Goal: Transaction & Acquisition: Obtain resource

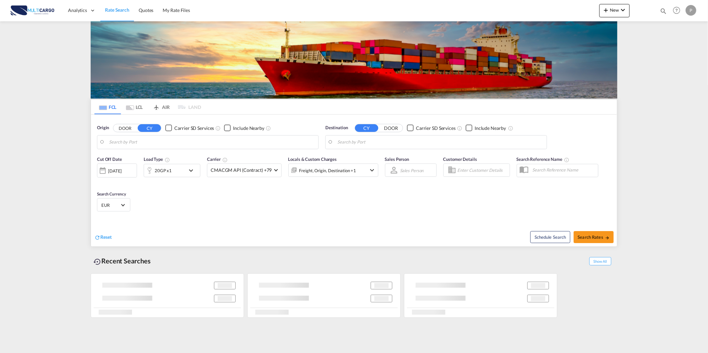
type input "[GEOGRAPHIC_DATA] ([GEOGRAPHIC_DATA]), PTLIS"
type input "[GEOGRAPHIC_DATA], BHBAH"
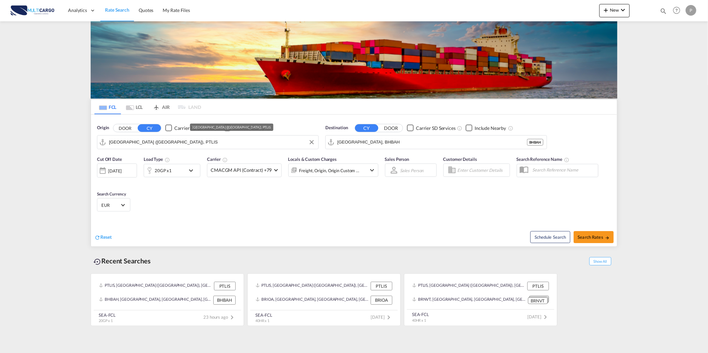
click at [200, 145] on input "[GEOGRAPHIC_DATA] ([GEOGRAPHIC_DATA]), PTLIS" at bounding box center [212, 142] width 206 height 10
click at [610, 11] on md-icon "icon-plus 400-fg" at bounding box center [606, 10] width 8 height 8
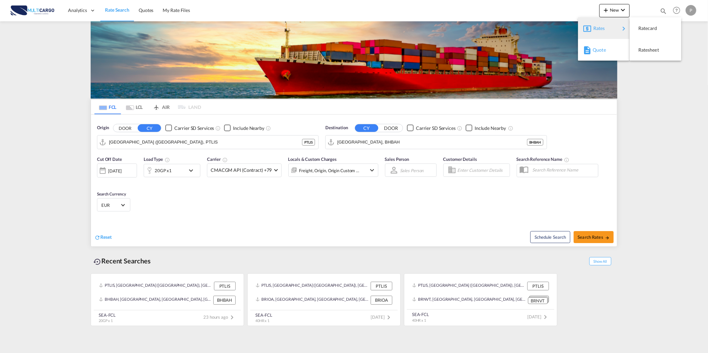
click at [600, 51] on span "Quote" at bounding box center [596, 49] width 7 height 13
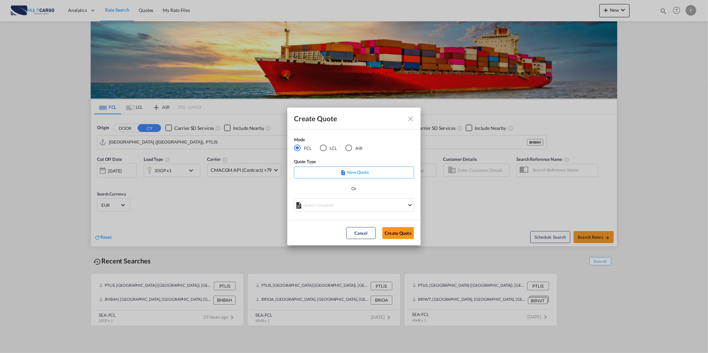
click at [346, 143] on div "Mode" at bounding box center [332, 140] width 77 height 8
click at [349, 146] on div "AIR" at bounding box center [348, 148] width 7 height 7
click at [358, 207] on md-select "Select template [DATE] IMP_DAP_AIR_>500 [PERSON_NAME] | [DATE] [DATE]_IMP_DAP_A…" at bounding box center [354, 205] width 120 height 13
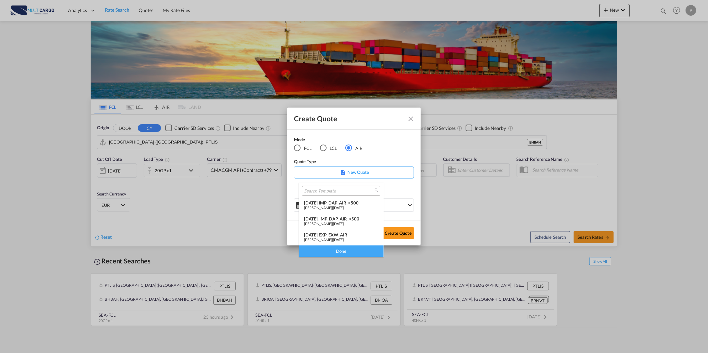
click at [335, 199] on md-option "[DATE] IMP_DAP_AIR_>500 [PERSON_NAME] | [DATE]" at bounding box center [341, 206] width 85 height 16
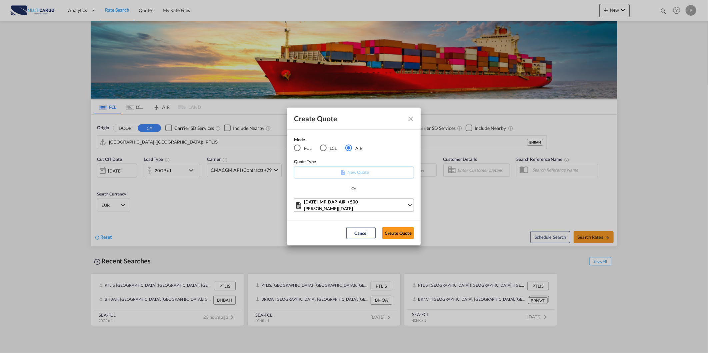
click at [352, 197] on div "Or" at bounding box center [354, 191] width 120 height 13
click at [352, 203] on div "[DATE] IMP_DAP_AIR_>500" at bounding box center [355, 202] width 103 height 7
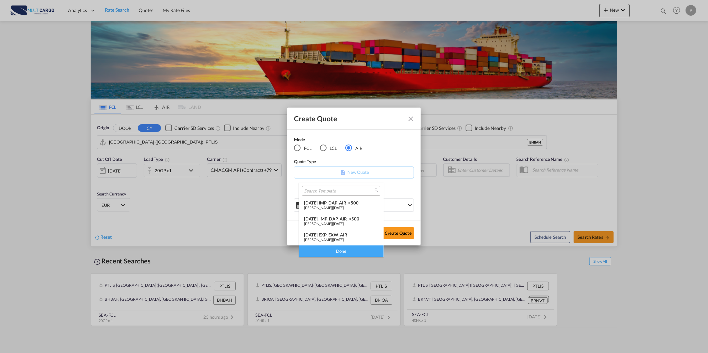
click at [356, 231] on md-option "[DATE] EXP_EXW_AIR [PERSON_NAME] | [DATE]" at bounding box center [341, 238] width 85 height 16
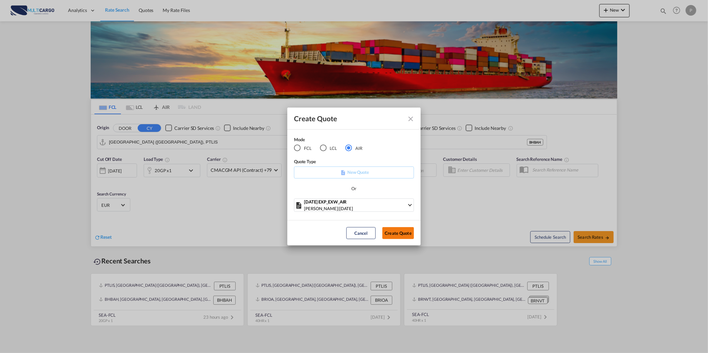
click at [409, 231] on button "Create Quote" at bounding box center [398, 233] width 32 height 12
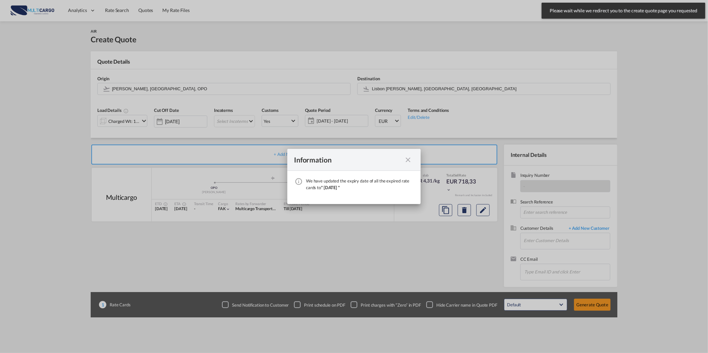
click at [405, 157] on md-icon "icon-close fg-AAA8AD cursor" at bounding box center [408, 160] width 8 height 8
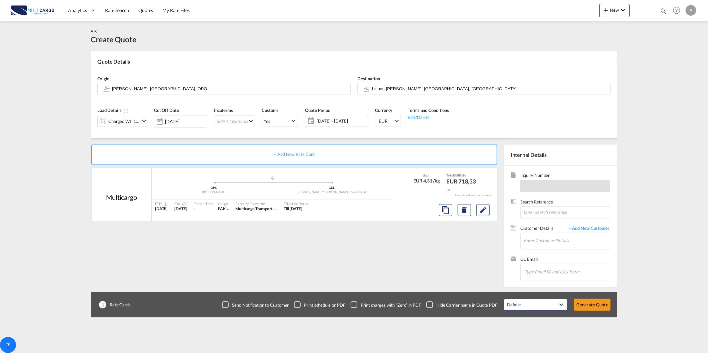
click at [311, 104] on div "Quote Period [DATE] - [DATE] [DATE] - [DATE] September January February March A…" at bounding box center [337, 120] width 70 height 32
click at [307, 92] on input "[PERSON_NAME], [GEOGRAPHIC_DATA], OPO" at bounding box center [229, 89] width 235 height 12
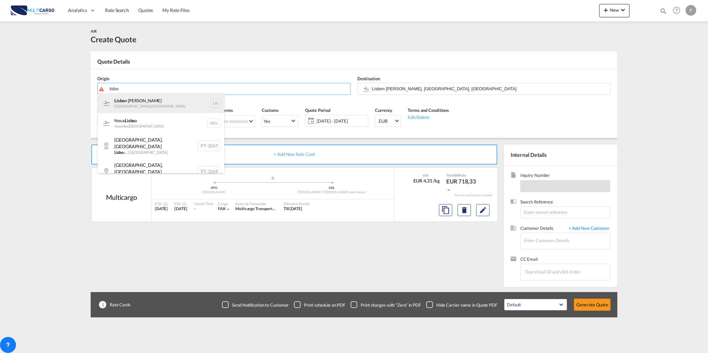
click at [167, 104] on div "Lisbo n [PERSON_NAME] [GEOGRAPHIC_DATA] , [GEOGRAPHIC_DATA] LIS" at bounding box center [161, 103] width 127 height 20
type input "Lisbon [PERSON_NAME], [GEOGRAPHIC_DATA], [GEOGRAPHIC_DATA]"
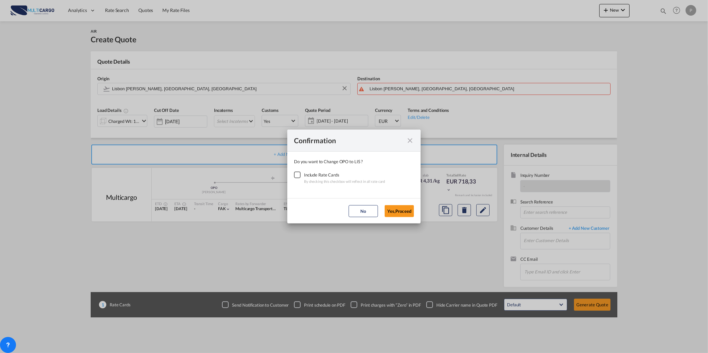
click at [299, 176] on div "Checkbox No Ink" at bounding box center [297, 175] width 7 height 7
click at [388, 208] on button "Yes,Proceed" at bounding box center [399, 211] width 29 height 12
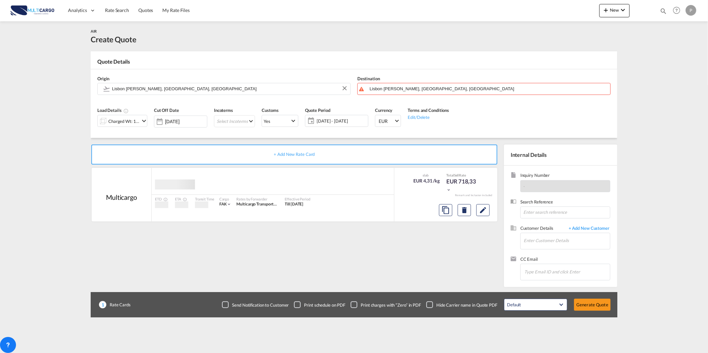
click at [418, 82] on div "Destination [GEOGRAPHIC_DATA] [PERSON_NAME], [GEOGRAPHIC_DATA], [GEOGRAPHIC_DAT…" at bounding box center [484, 85] width 260 height 27
click at [417, 87] on input "Lisbon [PERSON_NAME], [GEOGRAPHIC_DATA], [GEOGRAPHIC_DATA]" at bounding box center [493, 89] width 227 height 12
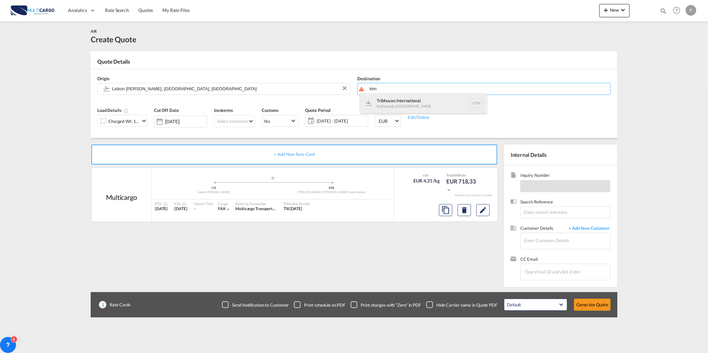
click at [403, 97] on div "Tribhuvan International [GEOGRAPHIC_DATA] , [GEOGRAPHIC_DATA] KTM" at bounding box center [423, 103] width 127 height 20
type input "Tribhuvan International, [GEOGRAPHIC_DATA], KTM"
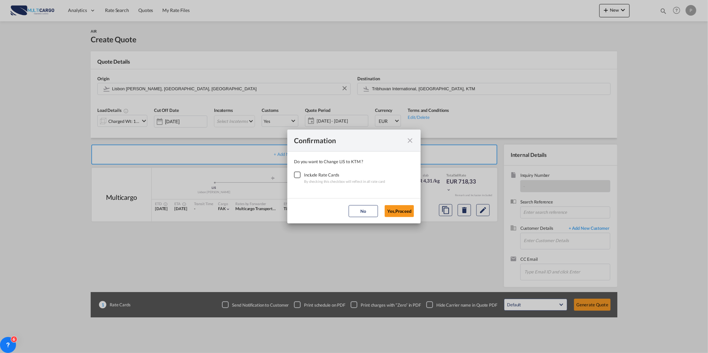
click at [298, 174] on div "Checkbox No Ink" at bounding box center [297, 175] width 7 height 7
click at [399, 210] on button "Yes,Proceed" at bounding box center [399, 211] width 29 height 12
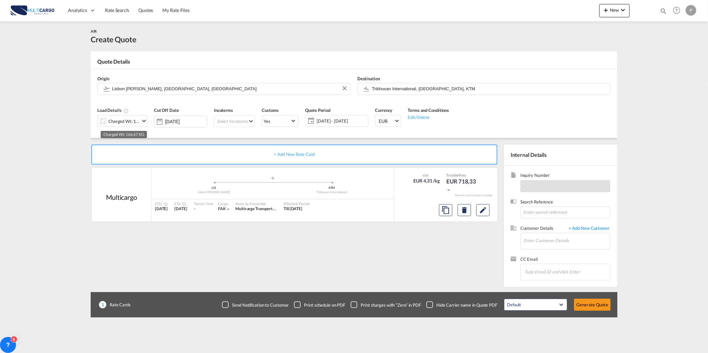
click at [131, 122] on div "Charged Wt: 166,67 KG" at bounding box center [123, 121] width 31 height 9
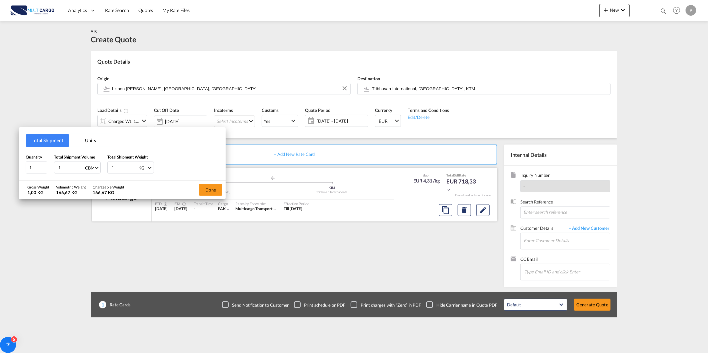
drag, startPoint x: 218, startPoint y: 186, endPoint x: 229, endPoint y: 186, distance: 11.0
click at [218, 186] on button "Done" at bounding box center [210, 190] width 23 height 12
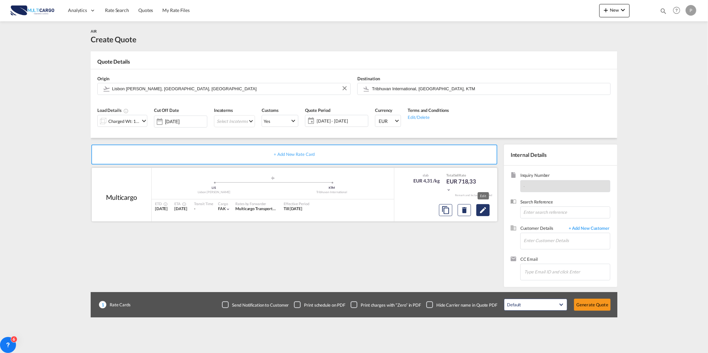
click at [487, 211] on button "Edit" at bounding box center [482, 210] width 13 height 12
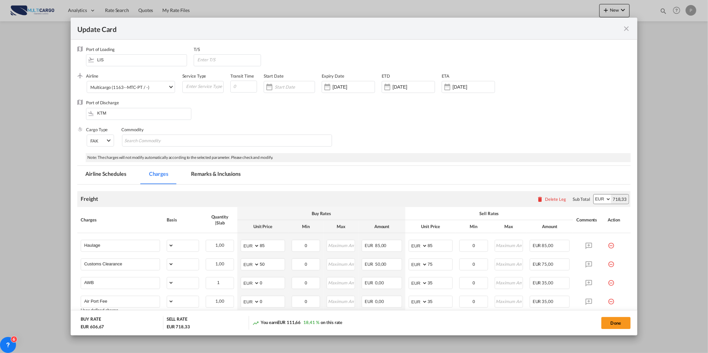
select select "per_shipment"
select select "per_awb"
select select "per_document"
select select "per_shipment"
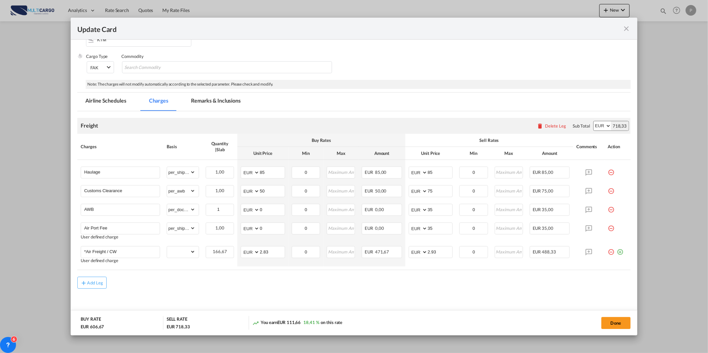
scroll to position [74, 0]
click at [608, 250] on md-icon "icon-minus-circle-outline red-400-fg pt-7" at bounding box center [611, 249] width 7 height 7
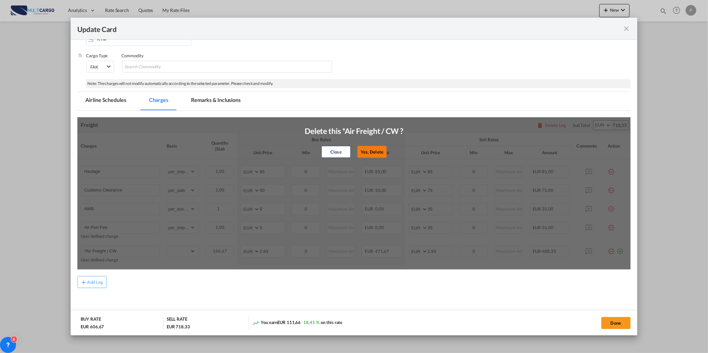
click at [383, 149] on button "Yes, Delete" at bounding box center [371, 152] width 29 height 12
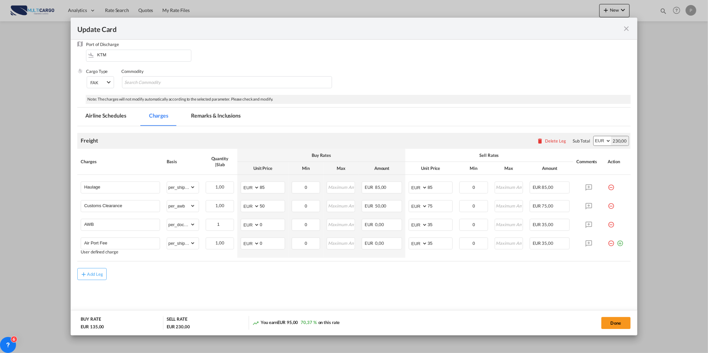
scroll to position [58, 0]
click at [608, 188] on md-icon "icon-minus-circle-outline red-400-fg pt-7" at bounding box center [611, 185] width 7 height 7
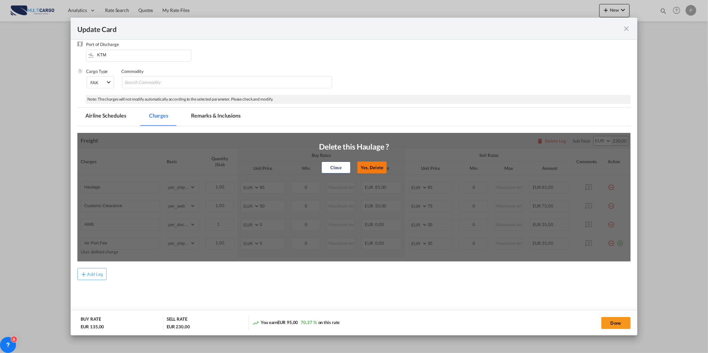
click at [368, 164] on button "Yes, Delete" at bounding box center [371, 168] width 29 height 12
type input "Customs Clearance"
select select "per_awb"
type input "50"
type input "75"
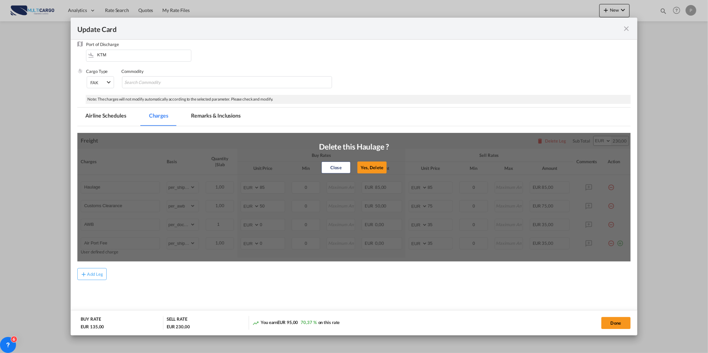
type input "AWB"
select select "per_document"
type input "0"
type input "35"
type input "Air Port Fee"
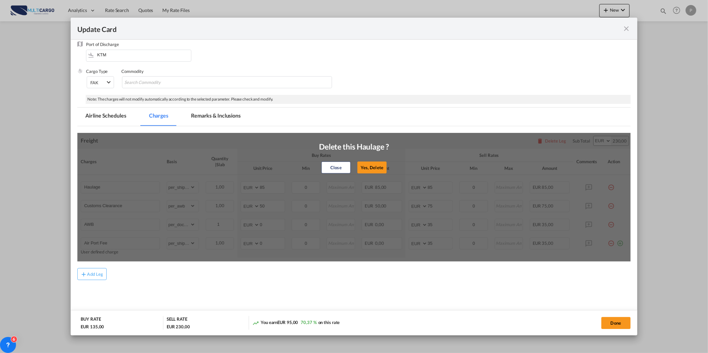
select select "per_shipment"
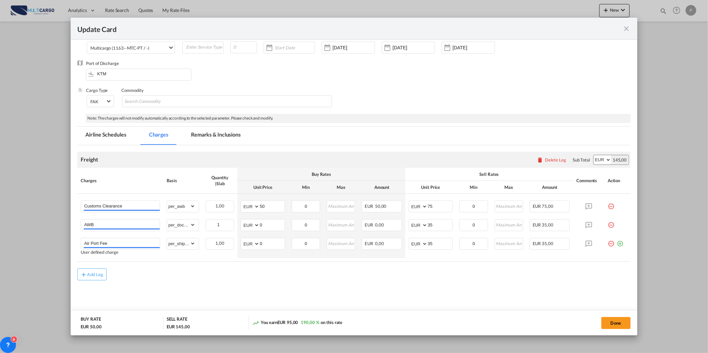
click at [208, 129] on md-tab-item "Remarks & Inclusions" at bounding box center [216, 136] width 66 height 18
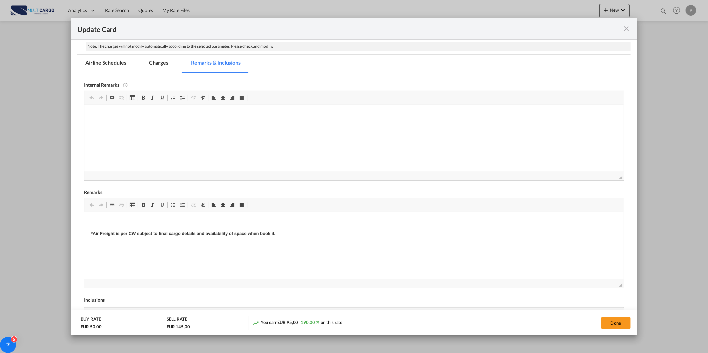
scroll to position [114, 0]
click at [103, 209] on span "Área de transferência/Anular Anular Atalho de teclado Ctrl+Z Refazer Atalho de …" at bounding box center [97, 203] width 20 height 11
click at [114, 241] on p "+500KG" at bounding box center [354, 242] width 526 height 7
click at [139, 226] on body "Air freight: Qatar Airways +500KG Please note it is not included pick up. *Air …" at bounding box center [354, 260] width 526 height 86
click at [124, 252] on p "+500KG" at bounding box center [354, 255] width 526 height 7
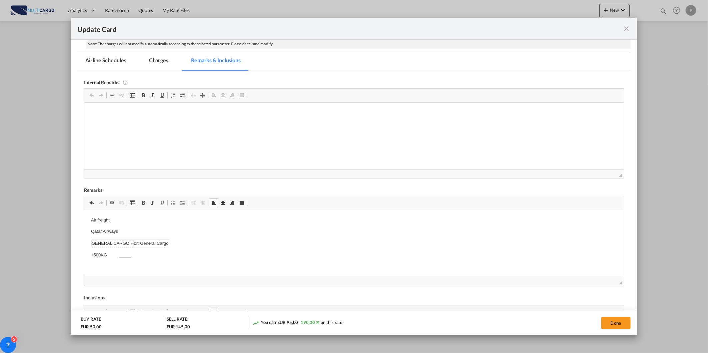
click at [146, 253] on p "+500KG _____" at bounding box center [354, 255] width 526 height 7
click at [149, 253] on p "+500KG _____ 2.60eur CW" at bounding box center [354, 255] width 526 height 7
click at [148, 265] on p "+1000KG _____ 2.50eur CW" at bounding box center [354, 266] width 526 height 7
click at [123, 242] on p "Editor de texto enriquecido, editor5" at bounding box center [354, 240] width 526 height 7
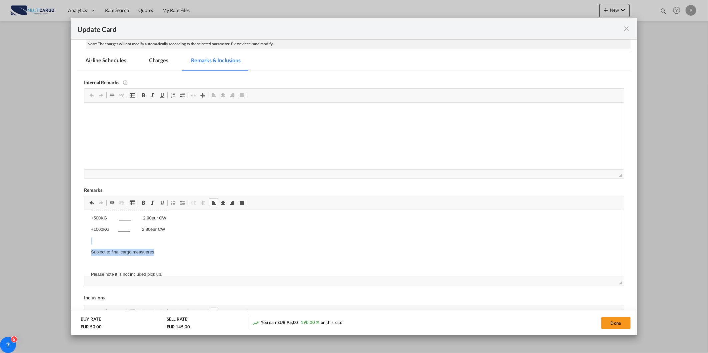
drag, startPoint x: 167, startPoint y: 254, endPoint x: 74, endPoint y: 240, distance: 94.4
click at [84, 240] on html "Air freight: Qatar Airways GENERAL CARGO F or: General Cargo +500KG _____ 2.9 0…" at bounding box center [353, 240] width 539 height 134
click at [147, 248] on body "Air freight: Qatar Airways GENERAL CARGO F or: General Cargo +500KG _____ 2.9 0…" at bounding box center [354, 240] width 526 height 121
click at [148, 253] on p "Subject to final cargo measueres" at bounding box center [354, 252] width 526 height 7
click at [156, 252] on p "Subject to final cargo measueres" at bounding box center [354, 252] width 526 height 7
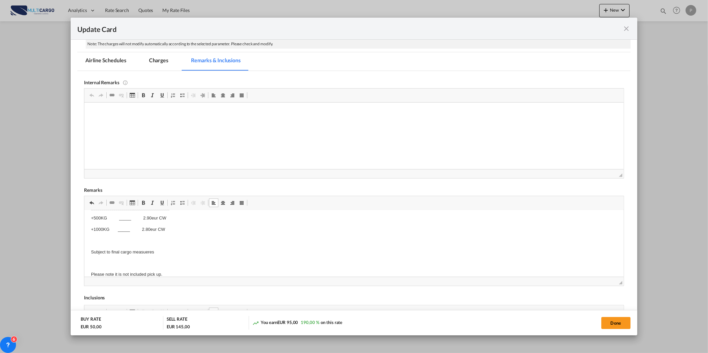
click at [142, 252] on p "Subject to final cargo measueres" at bounding box center [354, 252] width 526 height 7
click at [0, 0] on lt-span "meas ur es" at bounding box center [0, 0] width 0 height 0
drag, startPoint x: 164, startPoint y: 252, endPoint x: 88, endPoint y: 252, distance: 76.3
click at [88, 252] on html "Air freight: Qatar Airways GENERAL CARGO F or: General Cargo +500KG _____ 2.9 0…" at bounding box center [353, 240] width 539 height 134
click at [144, 201] on span "Update CardPort of ..." at bounding box center [143, 202] width 5 height 5
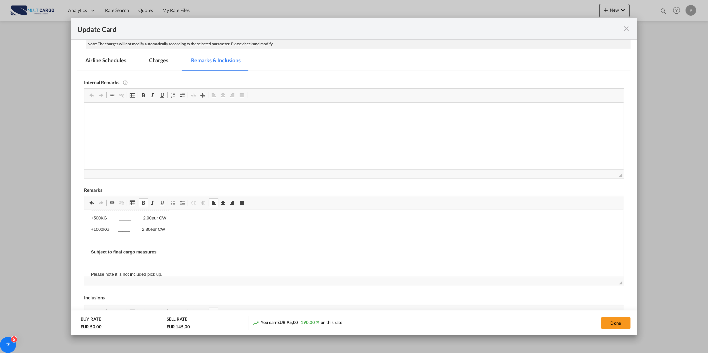
click at [161, 205] on span "Update CardPort of ..." at bounding box center [161, 202] width 5 height 5
click at [393, 289] on div "Internal Remarks Rich Text Editor, editor4 Editor [PERSON_NAME] de ferramentas …" at bounding box center [354, 243] width 540 height 345
click at [613, 324] on button "Done" at bounding box center [615, 323] width 29 height 12
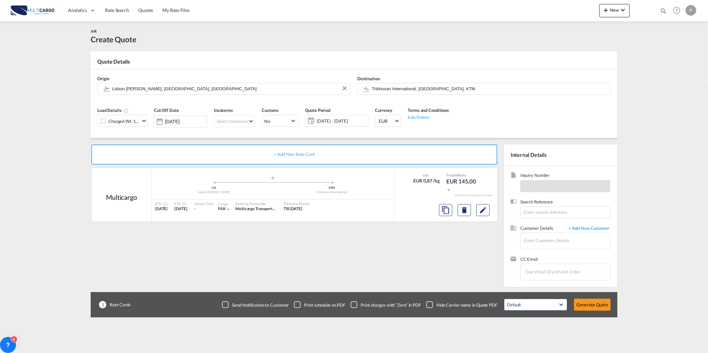
scroll to position [4, 0]
click at [558, 241] on input "Enter Customer Details" at bounding box center [567, 240] width 86 height 15
paste input "[EMAIL_ADDRESS][DOMAIN_NAME]"
type input "[EMAIL_ADDRESS][DOMAIN_NAME]"
click at [575, 229] on span "+ Add New Customer" at bounding box center [587, 229] width 45 height 8
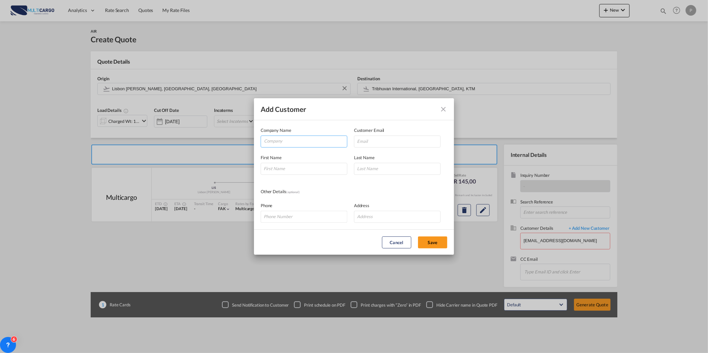
click at [281, 141] on input "Company" at bounding box center [305, 141] width 83 height 10
paste input "[EMAIL_ADDRESS][DOMAIN_NAME]"
type input "[EMAIL_ADDRESS][DOMAIN_NAME]"
drag, startPoint x: 359, startPoint y: 139, endPoint x: 366, endPoint y: 143, distance: 7.9
click at [359, 139] on input "Add Customer Company ..." at bounding box center [397, 142] width 87 height 12
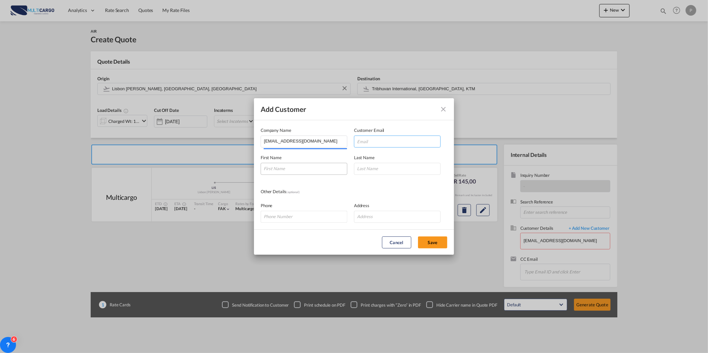
paste input "[EMAIL_ADDRESS][DOMAIN_NAME]"
type input "[EMAIL_ADDRESS][DOMAIN_NAME]"
drag, startPoint x: 304, startPoint y: 171, endPoint x: 327, endPoint y: 171, distance: 23.3
click at [304, 171] on input "Add Customer Company ..." at bounding box center [304, 169] width 87 height 12
paste input "[EMAIL_ADDRESS][DOMAIN_NAME]"
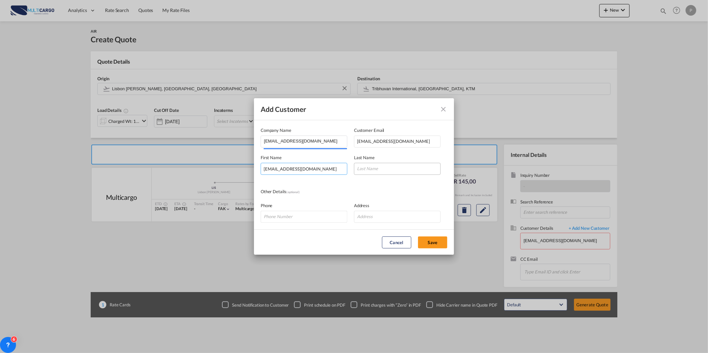
type input "[EMAIL_ADDRESS][DOMAIN_NAME]"
drag, startPoint x: 365, startPoint y: 167, endPoint x: 373, endPoint y: 172, distance: 9.4
click at [365, 167] on input "Add Customer Company ..." at bounding box center [397, 169] width 87 height 12
paste input "[EMAIL_ADDRESS][DOMAIN_NAME]"
type input "[EMAIL_ADDRESS][DOMAIN_NAME]"
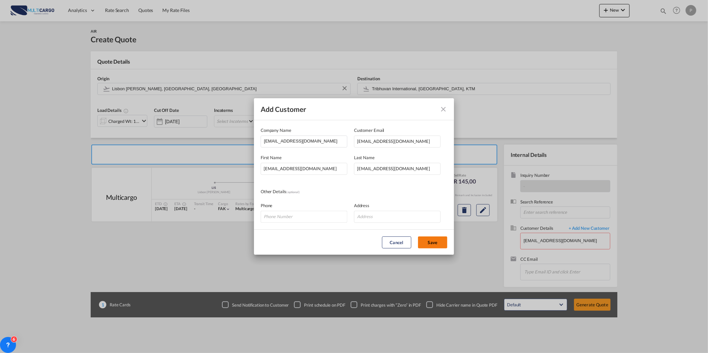
click at [428, 239] on button "Save" at bounding box center [432, 243] width 29 height 12
type input "[EMAIL_ADDRESS][DOMAIN_NAME], [EMAIL_ADDRESS][DOMAIN_NAME] [EMAIL_ADDRESS][DOMA…"
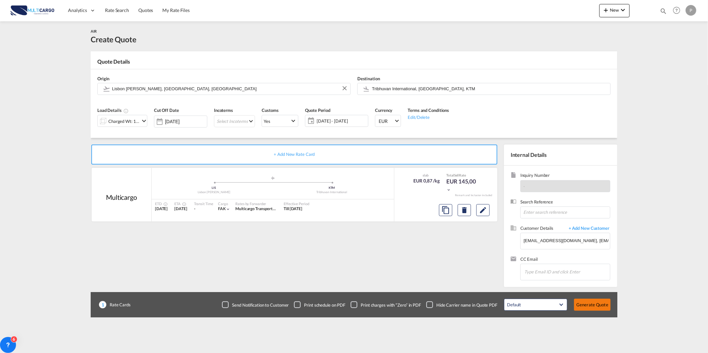
click at [602, 305] on button "Generate Quote" at bounding box center [592, 305] width 37 height 12
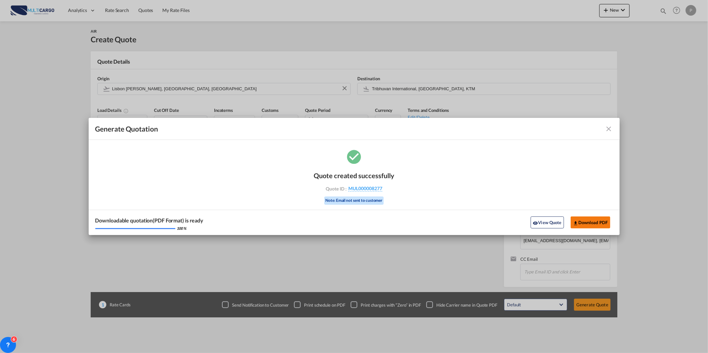
click at [605, 219] on button "Download PDF" at bounding box center [591, 223] width 40 height 12
click at [607, 131] on md-icon "icon-close fg-AAA8AD cursor m-0" at bounding box center [609, 129] width 8 height 8
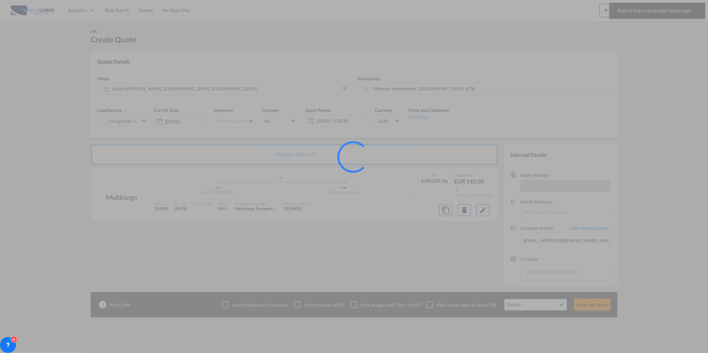
click at [614, 17] on div at bounding box center [354, 176] width 708 height 353
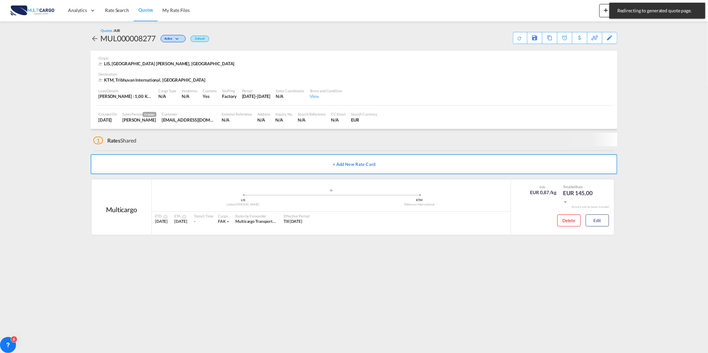
click at [614, 17] on div "Redirecting to generated quote page. Press Escape to dismiss." at bounding box center [657, 11] width 96 height 16
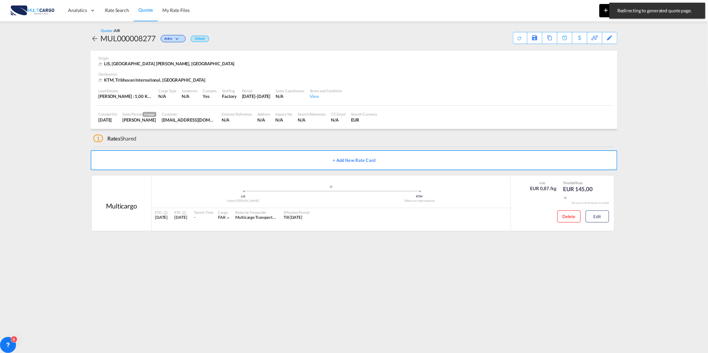
click at [603, 12] on md-icon "icon-plus 400-fg" at bounding box center [606, 10] width 8 height 8
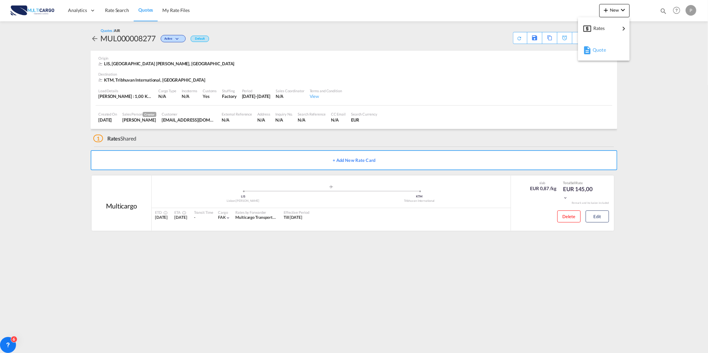
click at [600, 51] on span "Quote" at bounding box center [596, 49] width 7 height 13
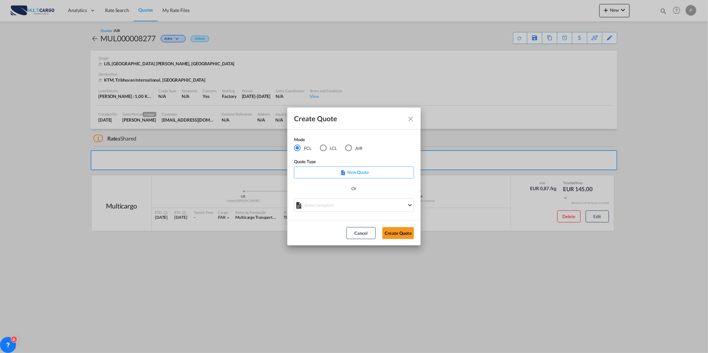
click at [349, 147] on div "AIR" at bounding box center [348, 148] width 7 height 7
click at [304, 212] on md-select "Select template [DATE] IMP_DAP_AIR_>500 [PERSON_NAME] | [DATE] [DATE]_IMP_DAP_A…" at bounding box center [354, 205] width 120 height 13
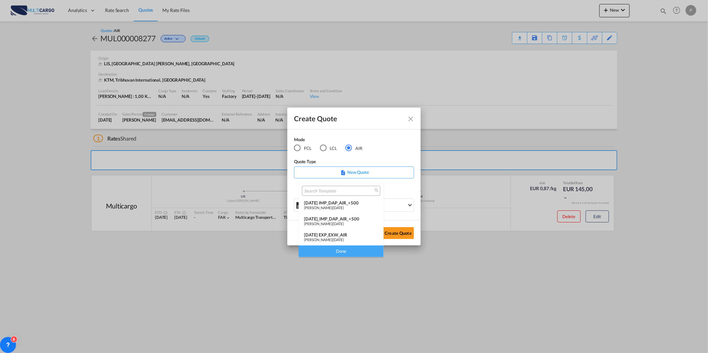
drag, startPoint x: 331, startPoint y: 238, endPoint x: 372, endPoint y: 240, distance: 40.7
click at [333, 239] on div "[PERSON_NAME] | [DATE]" at bounding box center [341, 240] width 74 height 4
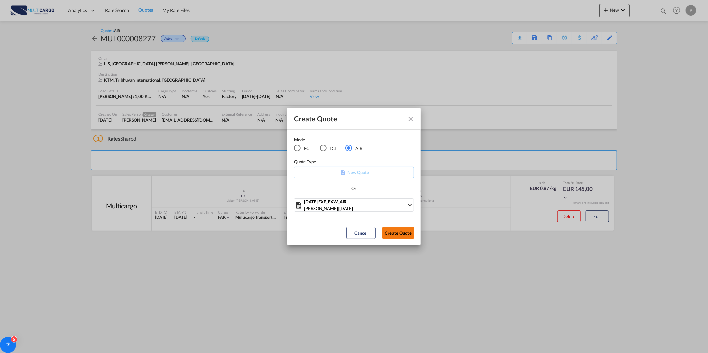
click at [406, 234] on button "Create Quote" at bounding box center [398, 233] width 32 height 12
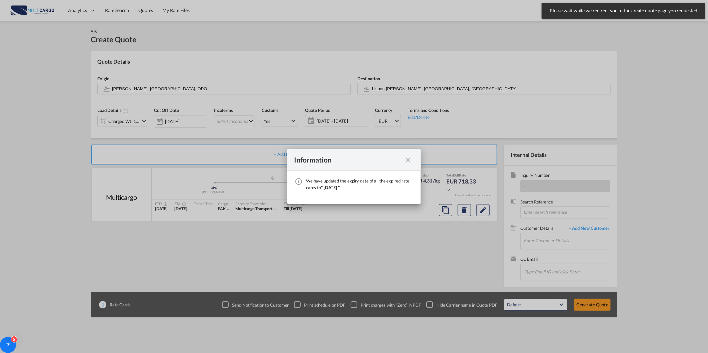
click at [413, 160] on div "We have ..." at bounding box center [408, 160] width 12 height 8
click at [409, 157] on md-icon "icon-close fg-AAA8AD cursor" at bounding box center [408, 160] width 8 height 8
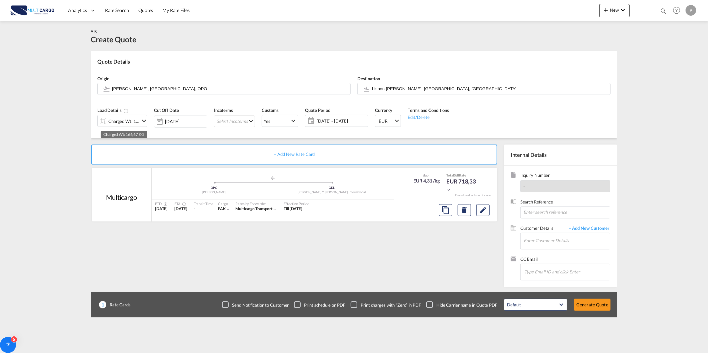
click at [116, 120] on div "Charged Wt: 166,67 KG" at bounding box center [123, 121] width 31 height 9
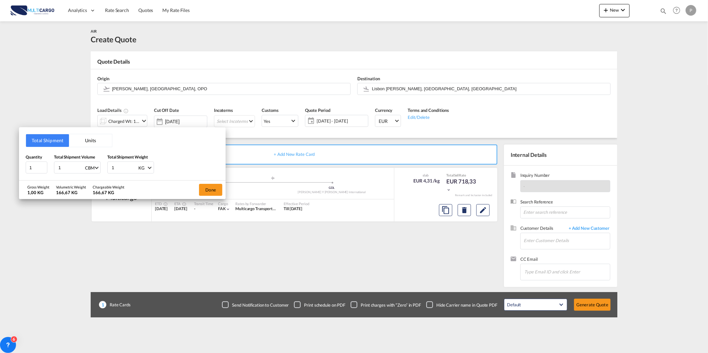
click at [67, 167] on input "1" at bounding box center [71, 167] width 27 height 11
type input "10"
click at [59, 166] on input "10.39" at bounding box center [71, 167] width 27 height 11
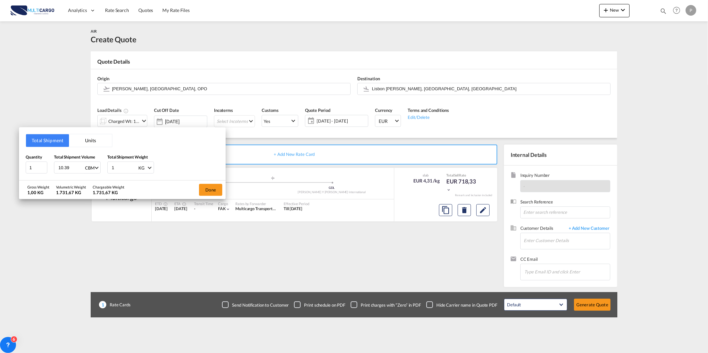
type input "0"
type input "0.39"
type input "149"
click at [217, 194] on button "Done" at bounding box center [210, 190] width 23 height 12
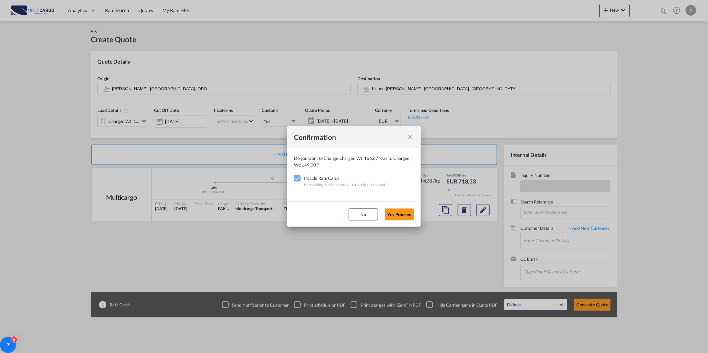
drag, startPoint x: 395, startPoint y: 214, endPoint x: 445, endPoint y: 213, distance: 50.4
click at [395, 214] on button "Yes,Proceed" at bounding box center [399, 215] width 29 height 12
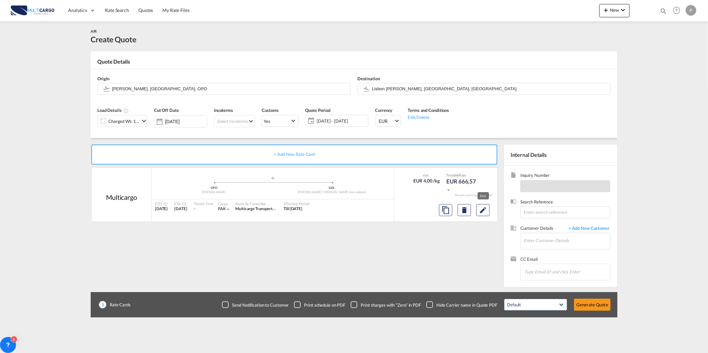
click at [481, 208] on md-icon "Edit" at bounding box center [483, 210] width 8 height 8
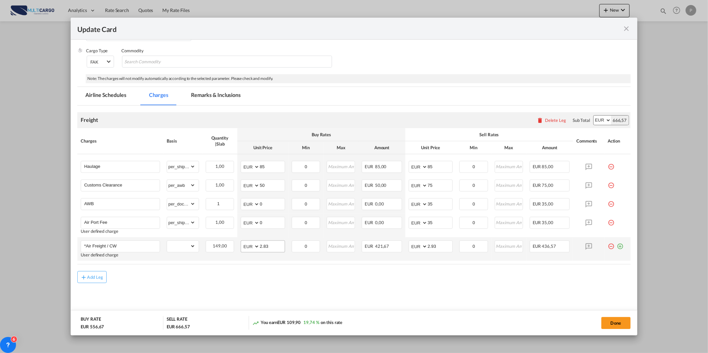
scroll to position [82, 0]
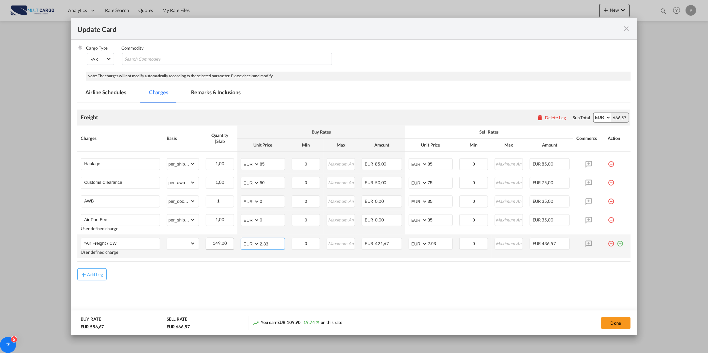
drag, startPoint x: 270, startPoint y: 238, endPoint x: 209, endPoint y: 240, distance: 61.0
click at [222, 239] on tr "*Air Freight / CW User defined charge Please Enter Already Exists gross_weight …" at bounding box center [353, 247] width 553 height 24
type input "1.10"
drag, startPoint x: 437, startPoint y: 246, endPoint x: 385, endPoint y: 247, distance: 52.3
click at [410, 246] on md-input-container "AED AFN ALL AMD ANG AOA ARS AUD AWG AZN BAM BBD BDT BGN BHD BIF BMD BND [PERSON…" at bounding box center [431, 244] width 44 height 12
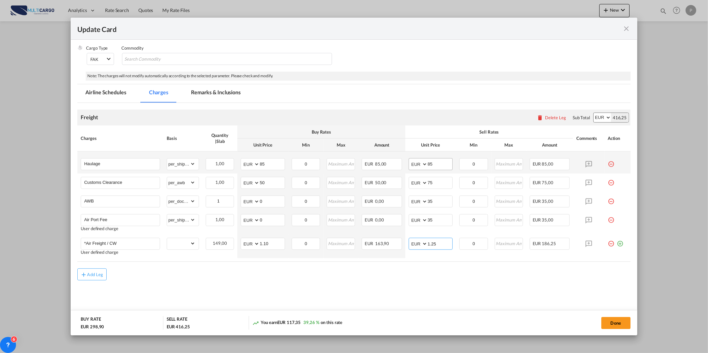
type input "1.25"
drag, startPoint x: 437, startPoint y: 162, endPoint x: 399, endPoint y: 162, distance: 38.0
click at [401, 162] on tr "Haulage Please Enter Already Exists gross_weight volumetric_weight per_shipment…" at bounding box center [353, 163] width 553 height 22
click at [232, 91] on md-tab-item "Remarks & Inclusions" at bounding box center [216, 93] width 66 height 18
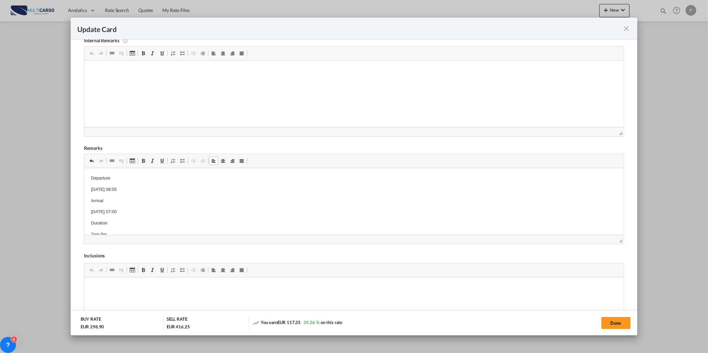
scroll to position [24, 0]
click at [614, 325] on button "Done" at bounding box center [615, 323] width 29 height 12
type input "1.1"
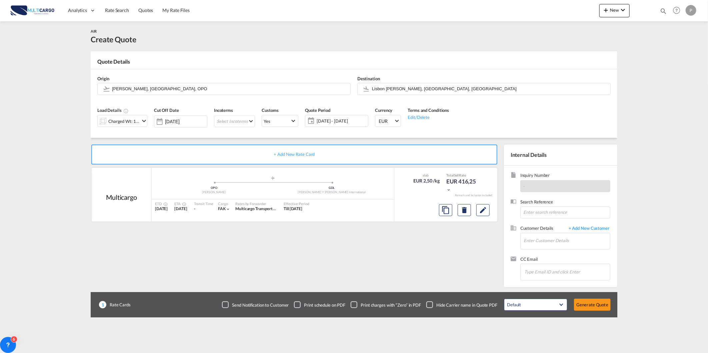
scroll to position [4, 0]
click at [489, 209] on button "Edit" at bounding box center [482, 210] width 13 height 12
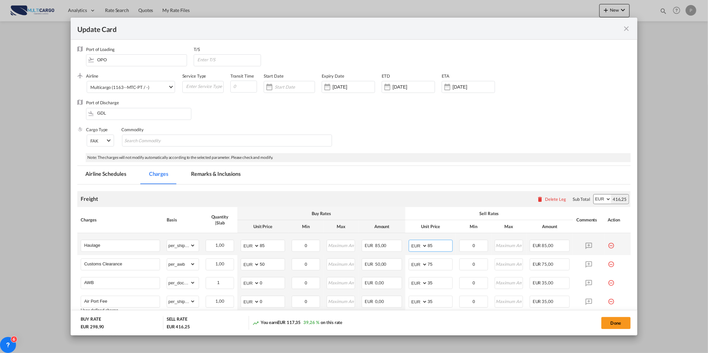
drag, startPoint x: 438, startPoint y: 242, endPoint x: 402, endPoint y: 245, distance: 36.1
click at [405, 245] on td "AED AFN ALL AMD ANG AOA ARS AUD AWG AZN BAM BBD BDT BGN BHD BIF BMD BND [PERSON…" at bounding box center [430, 244] width 51 height 22
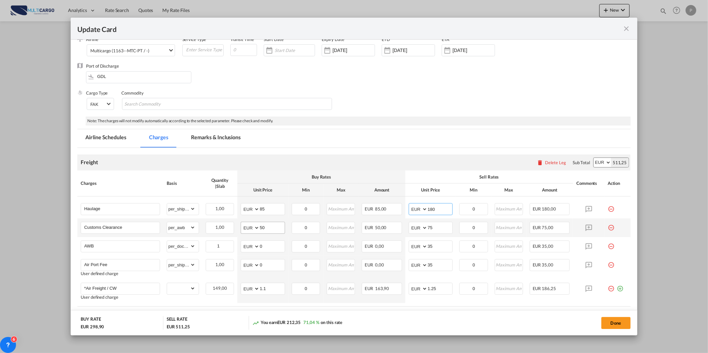
scroll to position [37, 0]
type input "180"
click at [215, 138] on md-tab-item "Remarks & Inclusions" at bounding box center [216, 138] width 66 height 18
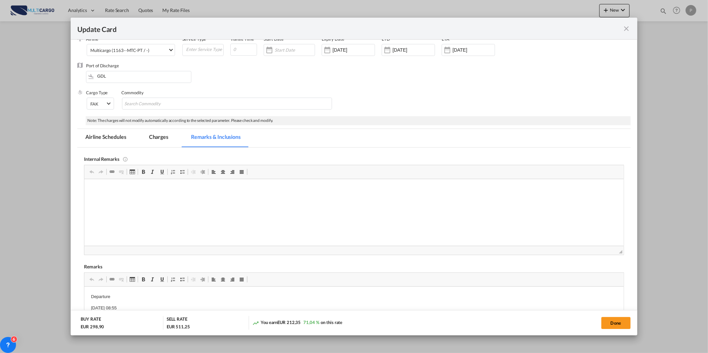
click at [158, 144] on md-tab-item "Charges" at bounding box center [158, 138] width 35 height 18
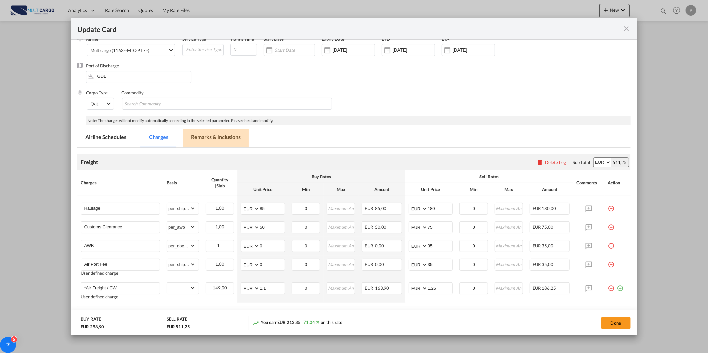
click at [214, 138] on md-tab-item "Remarks & Inclusions" at bounding box center [216, 138] width 66 height 18
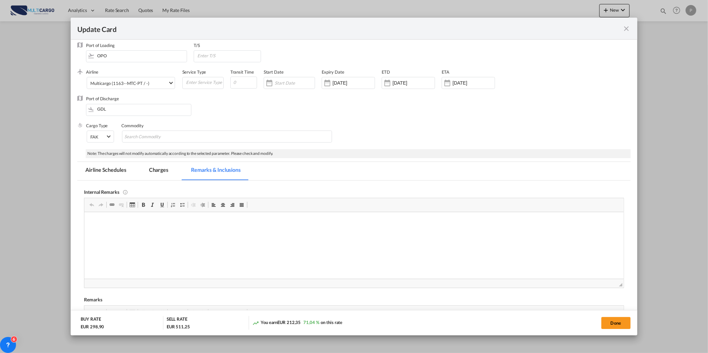
scroll to position [0, 0]
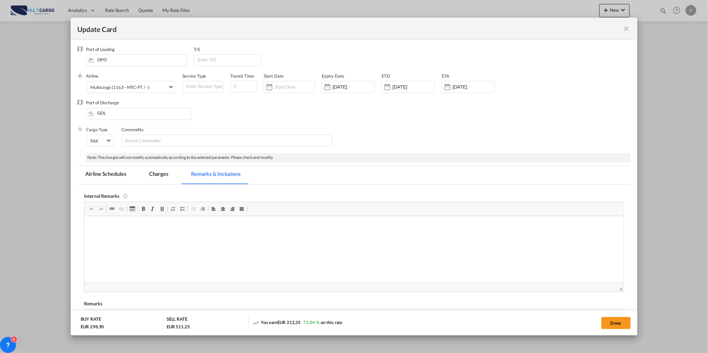
click at [150, 182] on md-tab-item "Charges" at bounding box center [158, 175] width 35 height 18
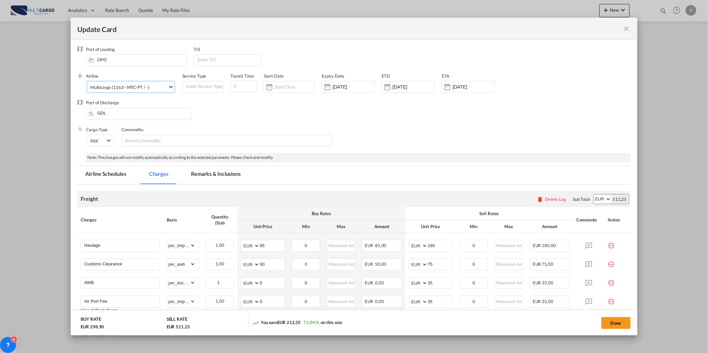
click at [143, 88] on div "Multicargo (1163--MTC-PT / -)" at bounding box center [119, 87] width 59 height 5
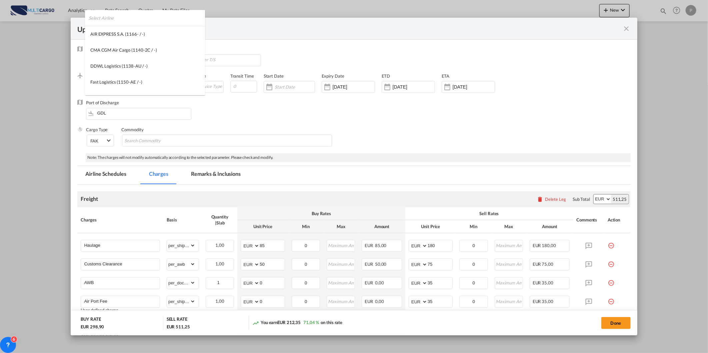
click at [184, 18] on input "search" at bounding box center [147, 18] width 116 height 16
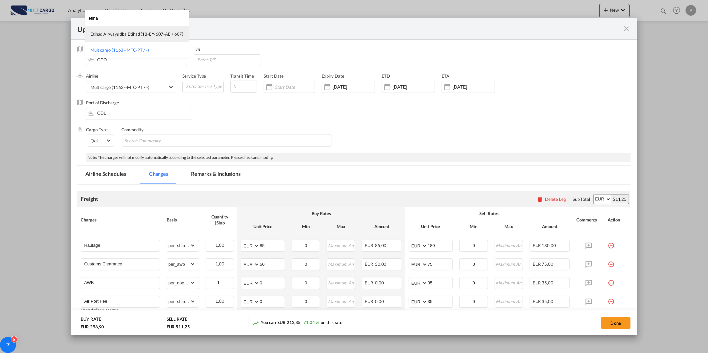
type input "etiha"
click at [116, 41] on md-option "Etihad Airways dba Etihad (18-EY-607-AE / 607)" at bounding box center [137, 34] width 104 height 16
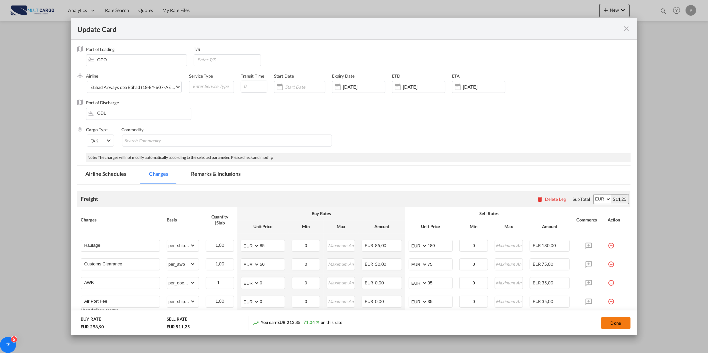
click at [615, 323] on button "Done" at bounding box center [615, 323] width 29 height 12
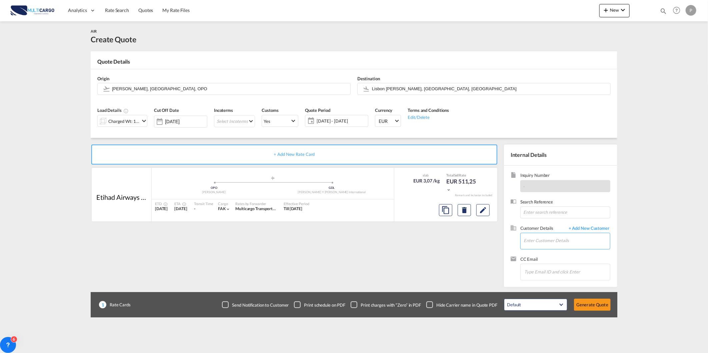
click at [575, 241] on input "Enter Customer Details" at bounding box center [567, 240] width 86 height 15
paste input "[EMAIL_ADDRESS][DOMAIN_NAME]"
click at [575, 253] on div "[PERSON_NAME] S [EMAIL_ADDRESS][DOMAIN_NAME] | [DOMAIN_NAME]" at bounding box center [566, 253] width 87 height 18
type input "[DOMAIN_NAME], [PERSON_NAME] S, [EMAIL_ADDRESS][DOMAIN_NAME]"
click at [599, 304] on button "Generate Quote" at bounding box center [592, 305] width 37 height 12
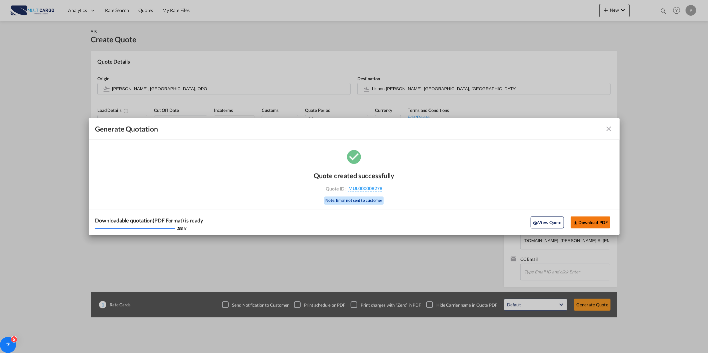
click at [600, 225] on button "Download PDF" at bounding box center [591, 223] width 40 height 12
